Goal: Task Accomplishment & Management: Manage account settings

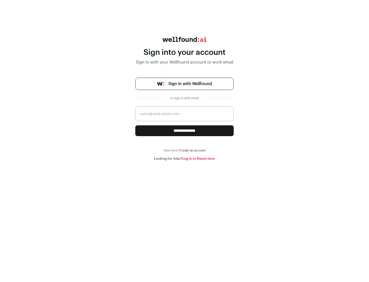
click at [190, 84] on span "Sign in with Wellfound" at bounding box center [191, 84] width 44 height 6
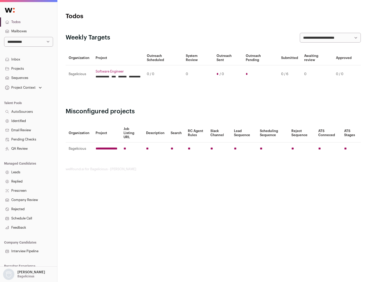
click at [28, 68] on link "Projects" at bounding box center [28, 68] width 57 height 9
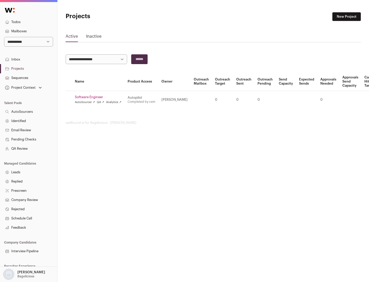
click at [100, 97] on link "Software Engineer" at bounding box center [98, 97] width 47 height 4
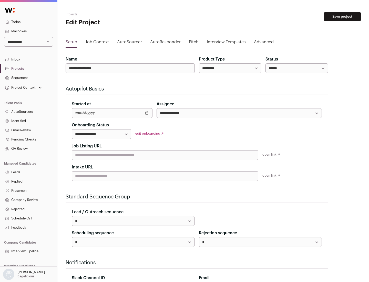
click at [343, 17] on button "Save project" at bounding box center [342, 16] width 37 height 9
